Goal: Navigation & Orientation: Find specific page/section

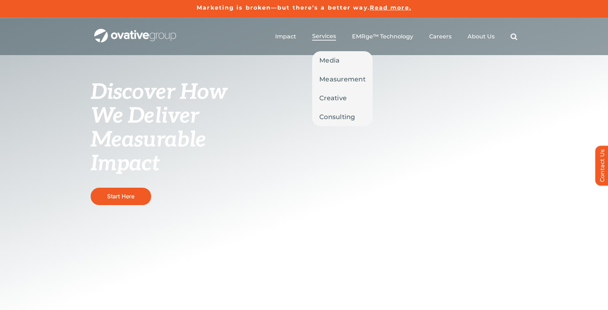
click at [323, 34] on span "Services" at bounding box center [324, 36] width 24 height 7
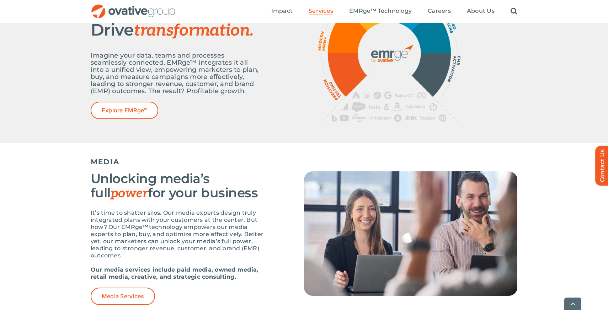
scroll to position [199, 0]
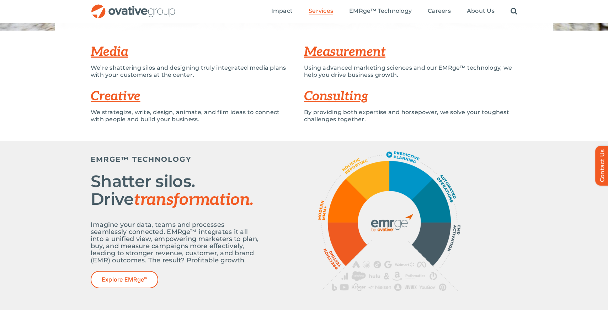
click at [117, 51] on link "Media" at bounding box center [109, 52] width 37 height 16
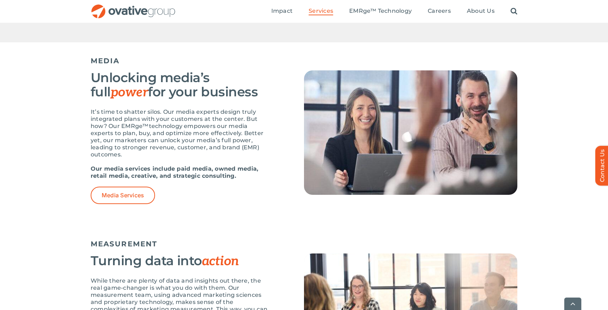
scroll to position [416, 0]
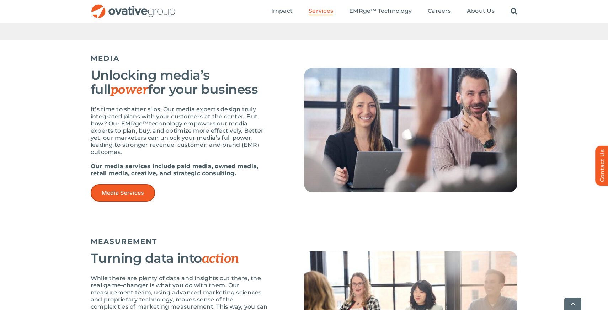
click at [123, 196] on span "Media Services" at bounding box center [123, 193] width 42 height 7
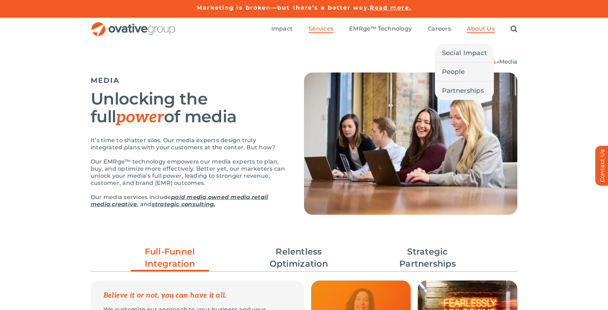
click at [482, 30] on span "About Us" at bounding box center [481, 28] width 28 height 7
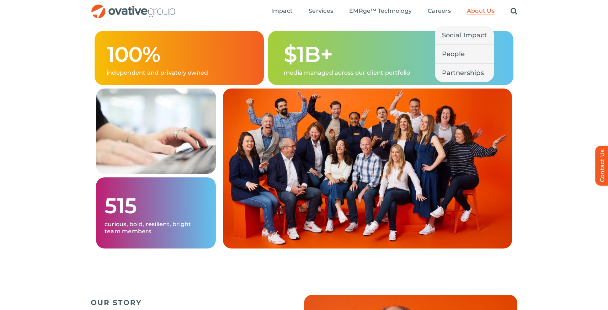
scroll to position [441, 0]
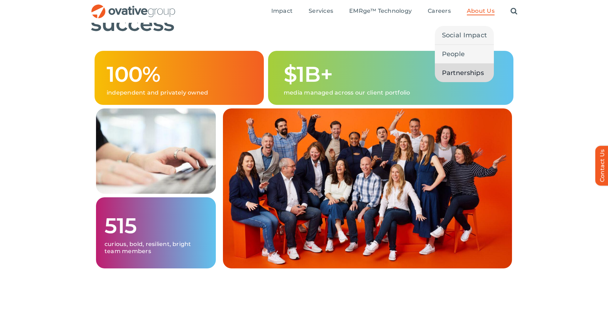
click at [459, 72] on span "Partnerships" at bounding box center [463, 73] width 42 height 10
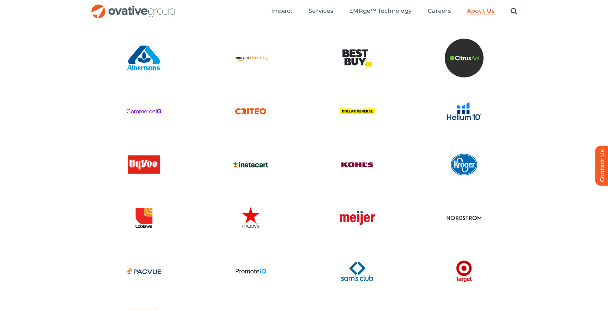
scroll to position [1133, 0]
